Goal: Information Seeking & Learning: Learn about a topic

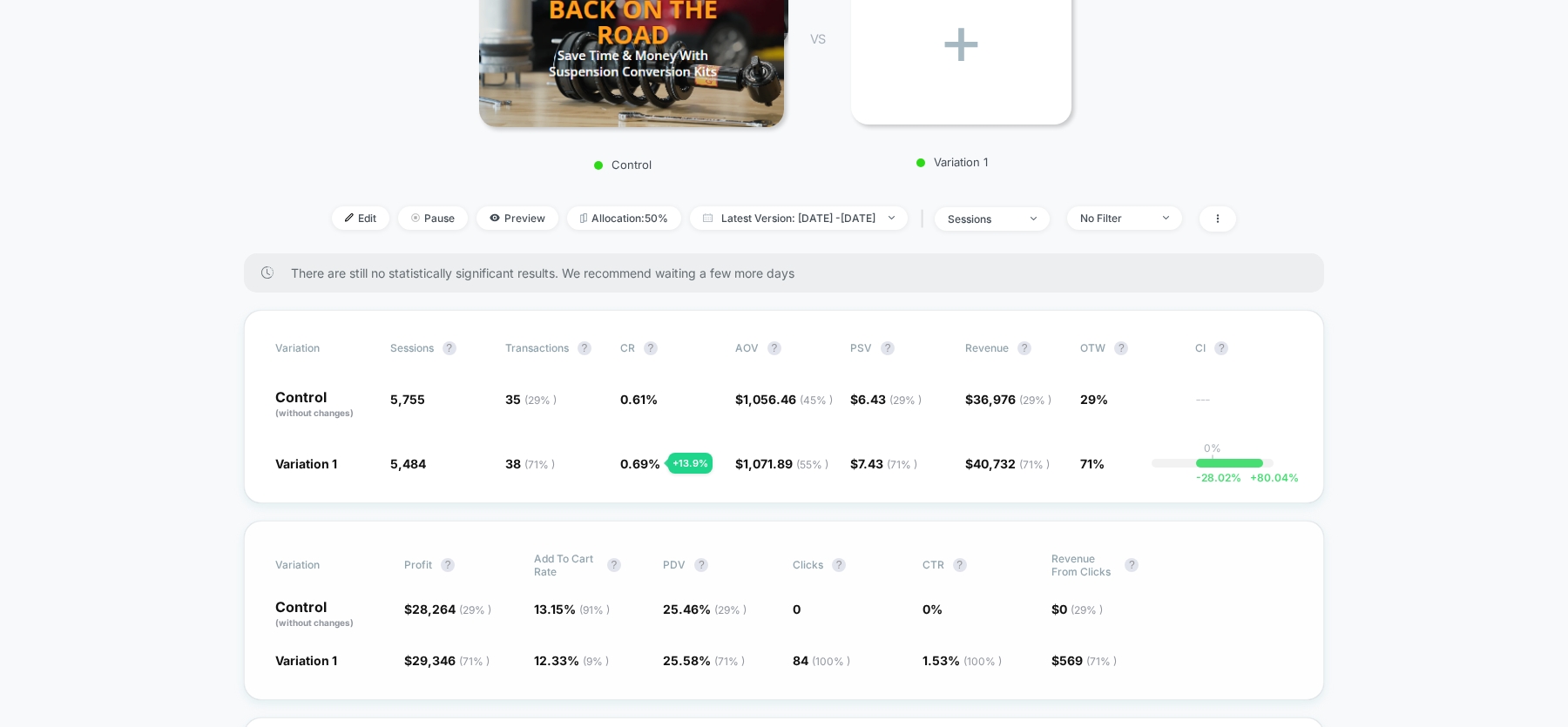
scroll to position [316, 0]
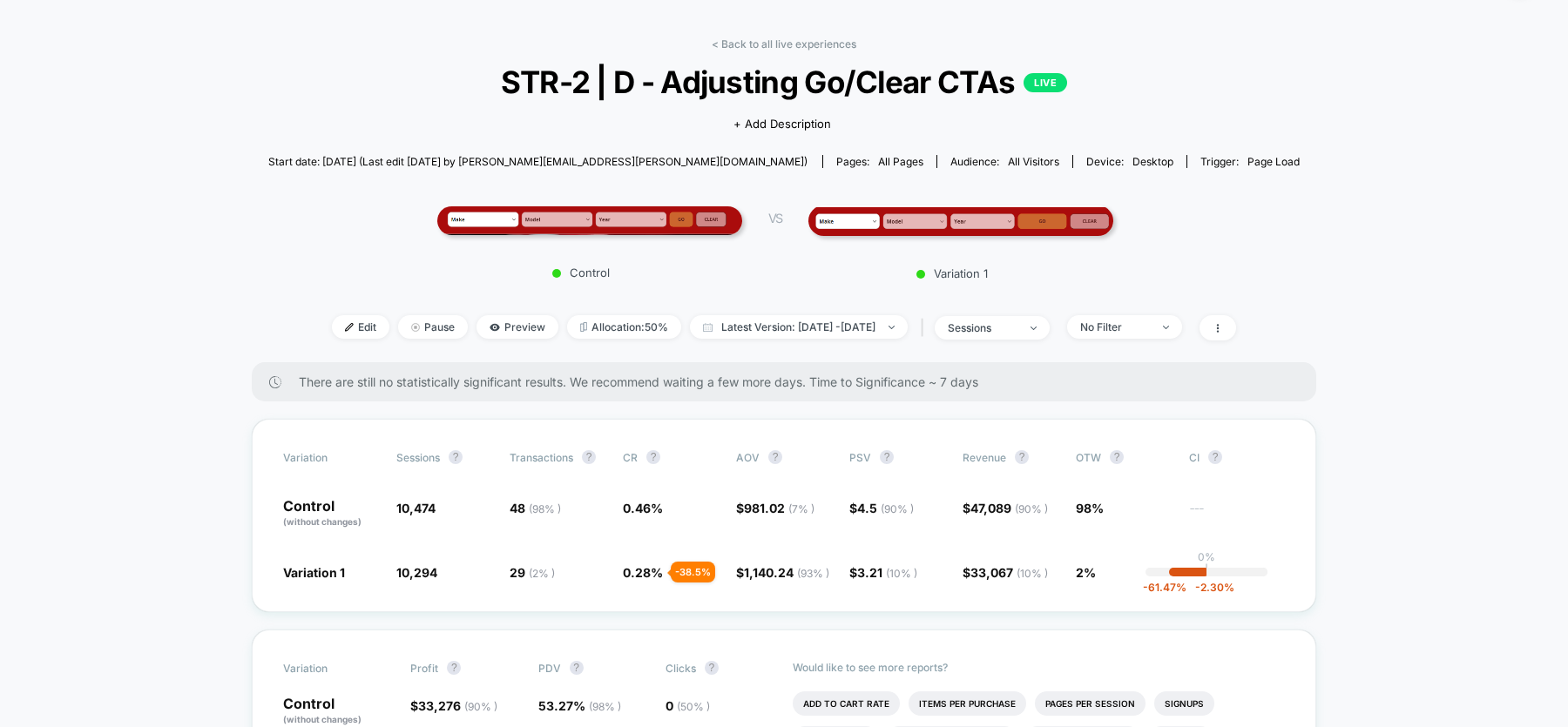
scroll to position [46, 0]
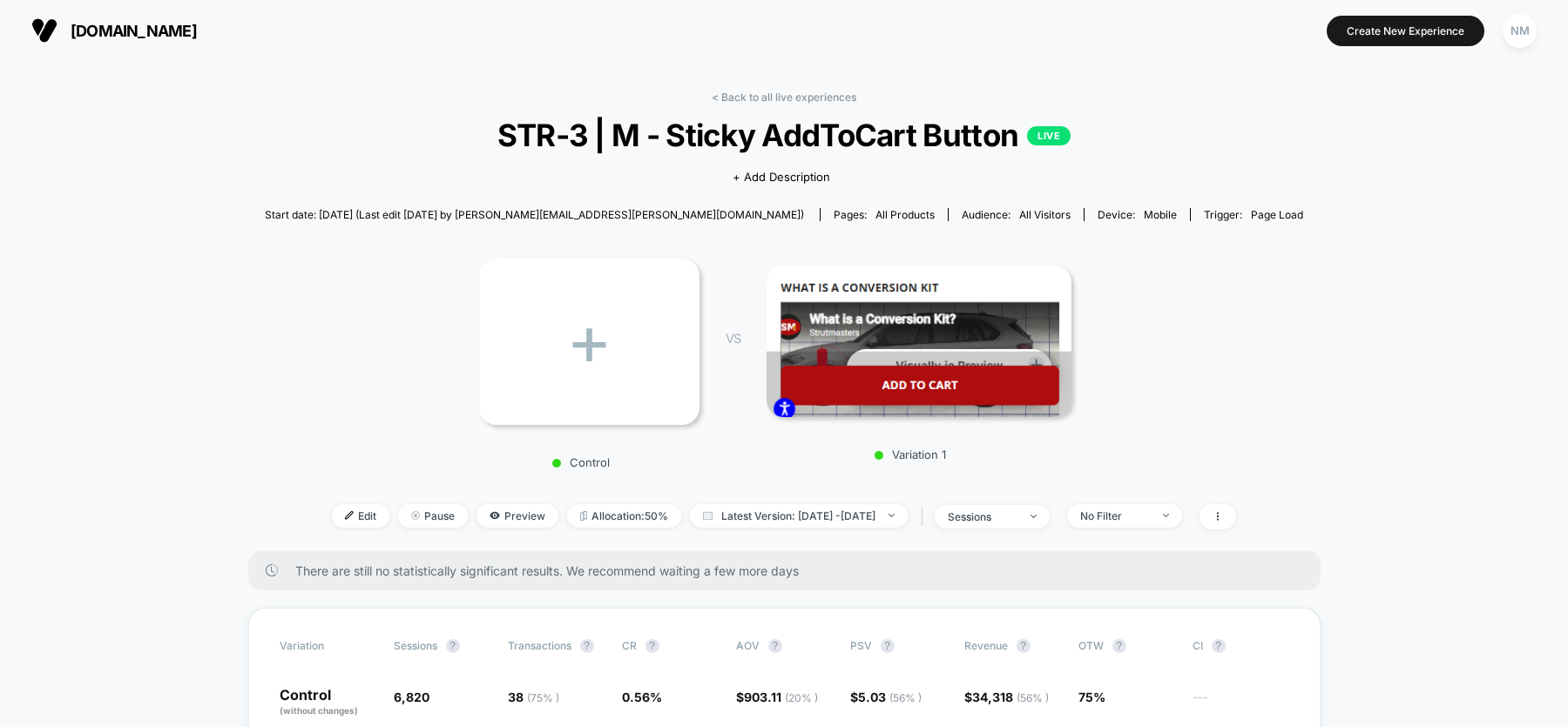
scroll to position [295, 0]
